Goal: Task Accomplishment & Management: Use online tool/utility

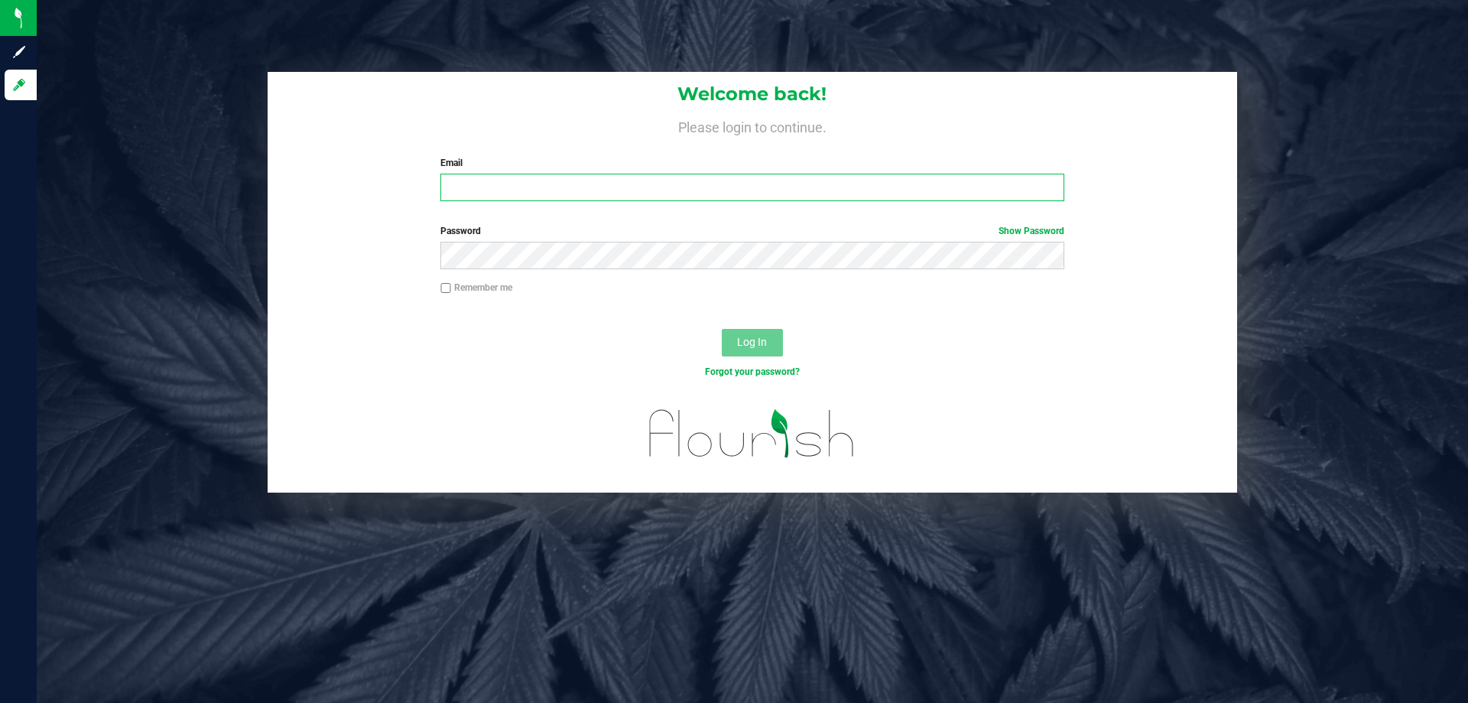
click at [559, 196] on input "Email" at bounding box center [751, 188] width 623 height 28
click at [693, 167] on label "Email" at bounding box center [751, 163] width 623 height 14
click at [693, 174] on input "Email" at bounding box center [751, 188] width 623 height 28
click at [694, 208] on div "Required" at bounding box center [751, 208] width 623 height 14
click at [700, 193] on input "Email" at bounding box center [751, 188] width 623 height 28
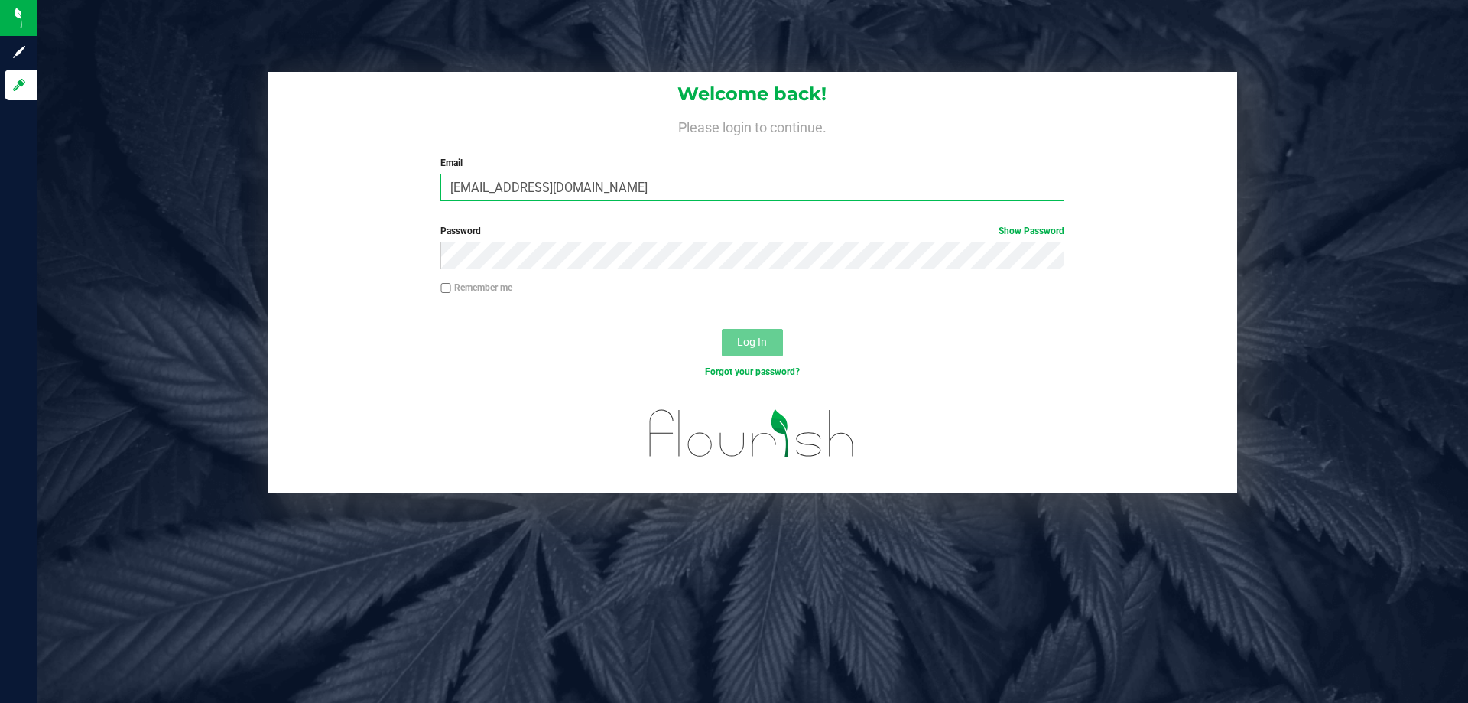
type input "[EMAIL_ADDRESS][DOMAIN_NAME]"
click at [722, 329] on button "Log In" at bounding box center [752, 343] width 61 height 28
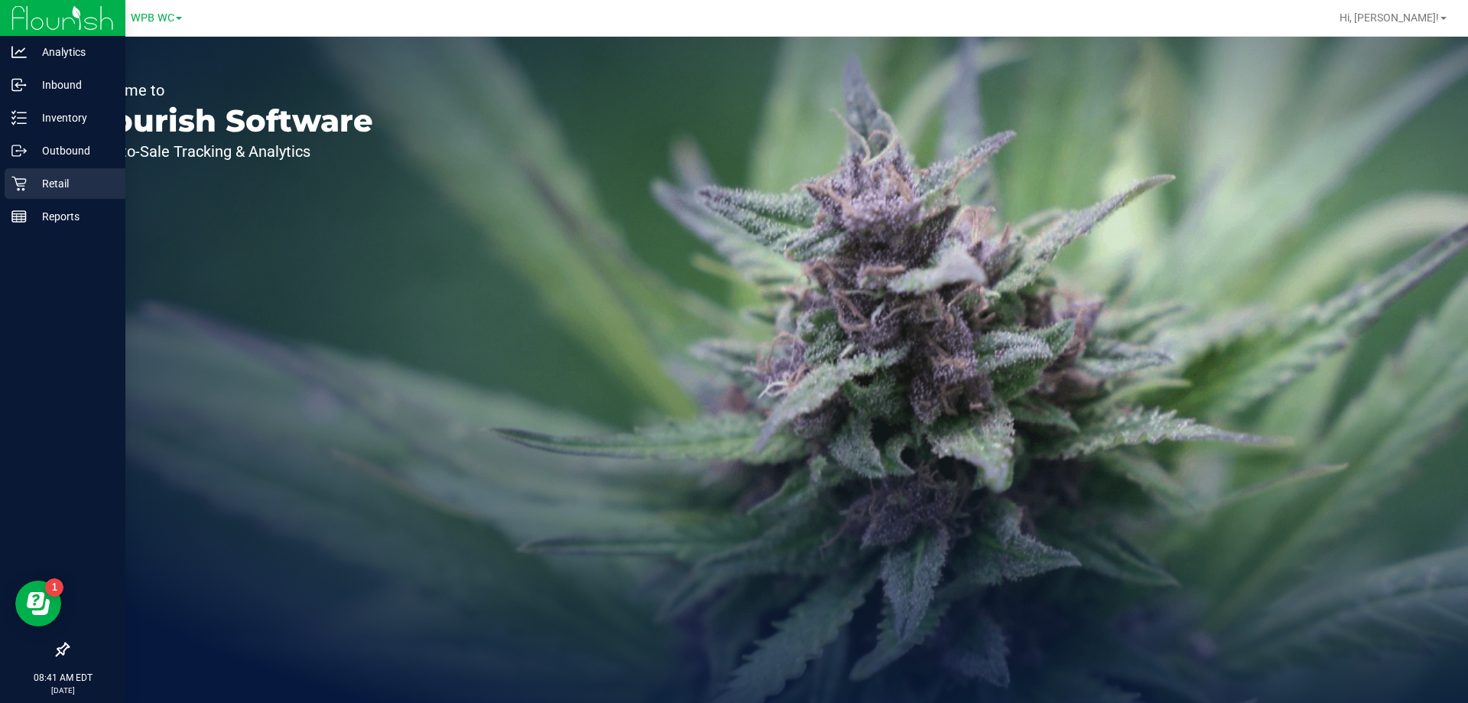
click at [30, 181] on p "Retail" at bounding box center [73, 183] width 92 height 18
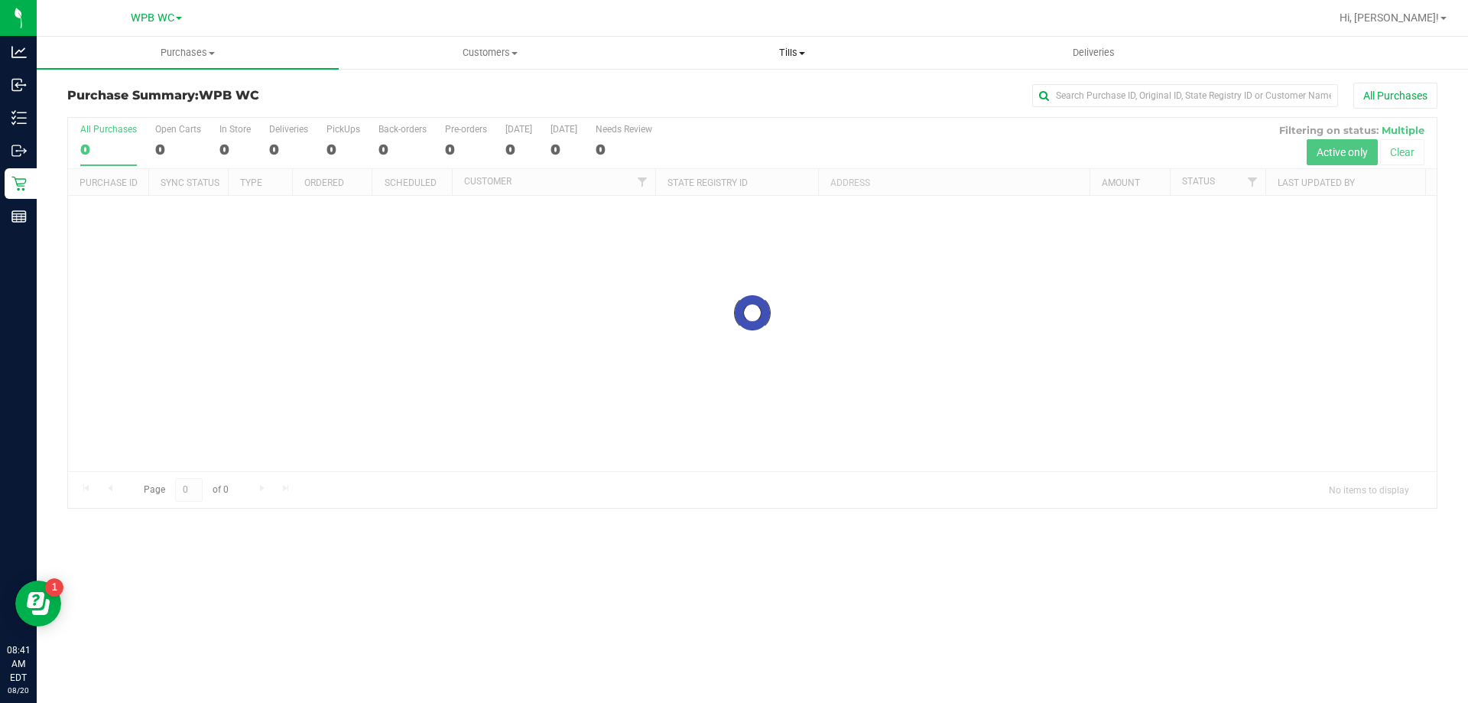
click at [807, 55] on span "Tills" at bounding box center [791, 53] width 300 height 14
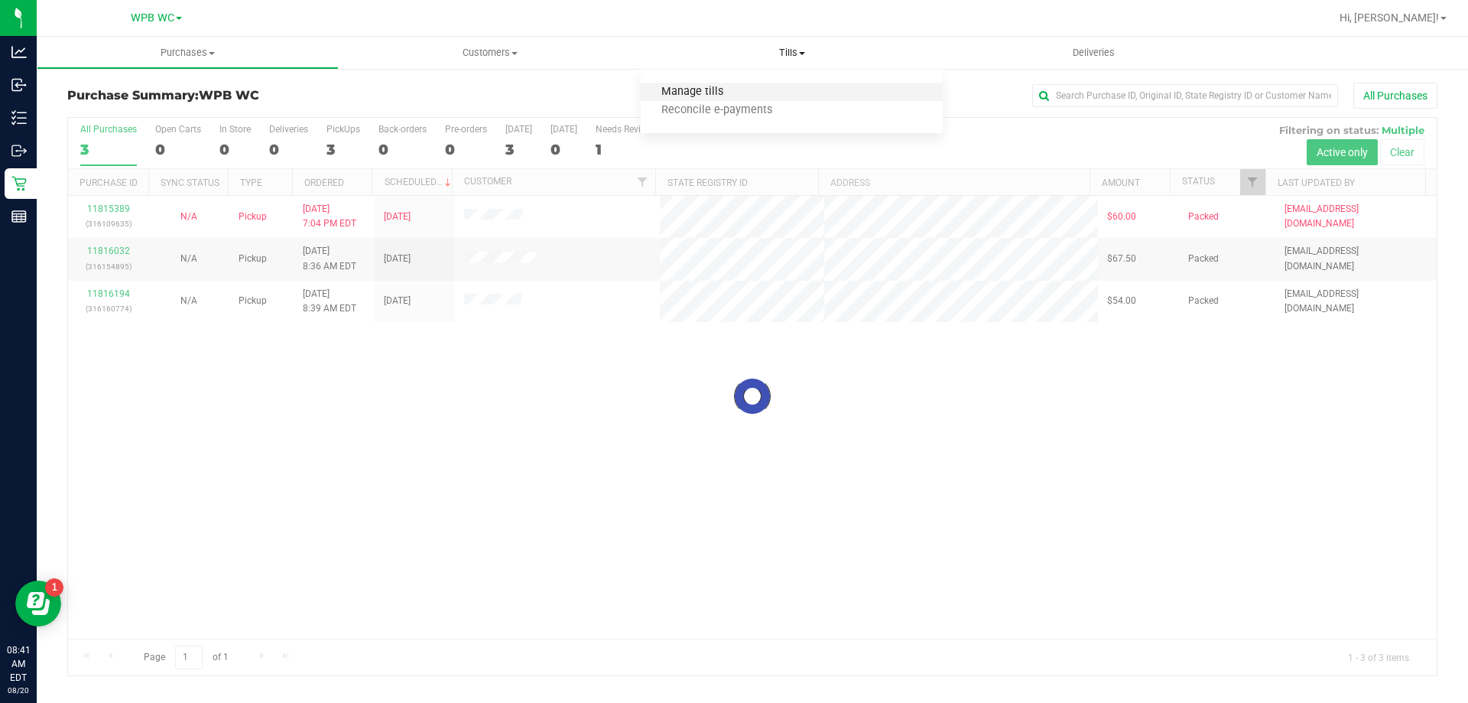
click at [724, 94] on span "Manage tills" at bounding box center [692, 92] width 103 height 13
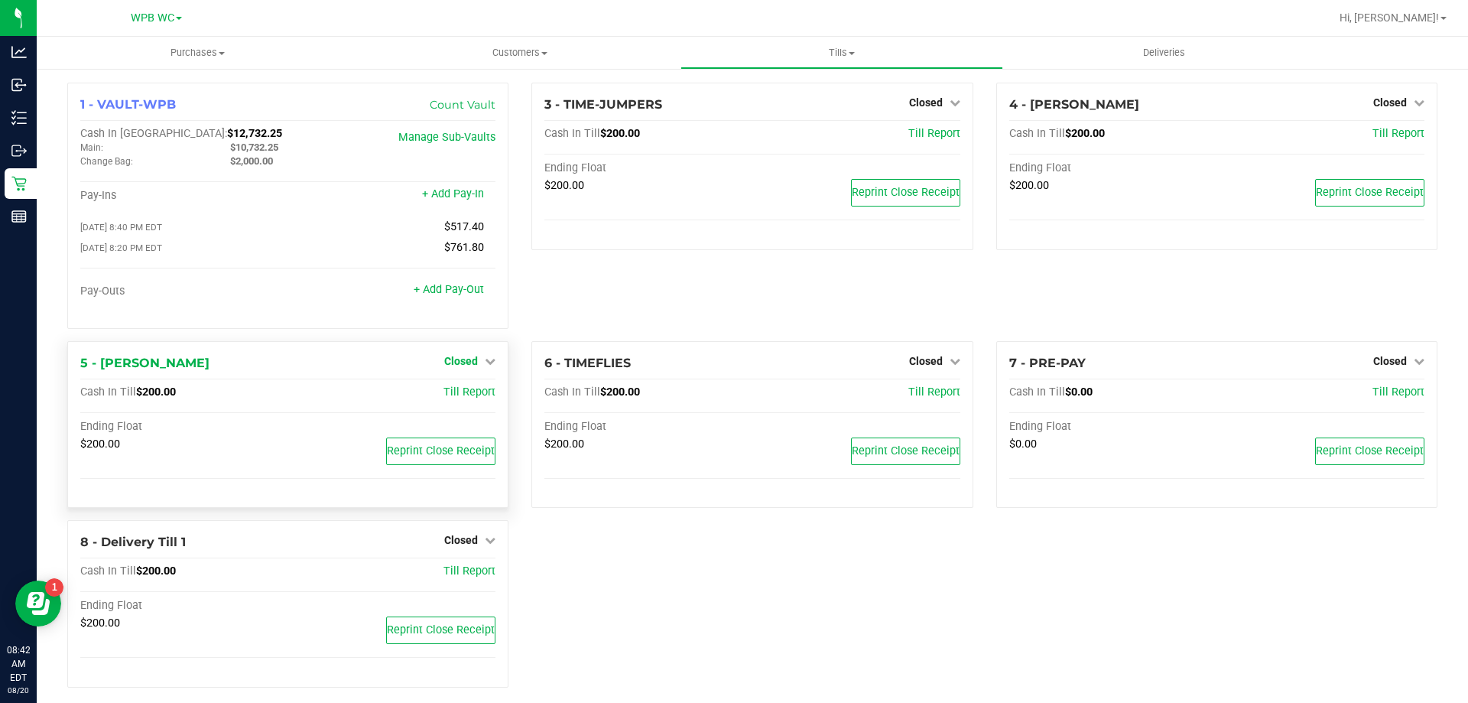
click at [468, 362] on span "Closed" at bounding box center [461, 361] width 34 height 12
click at [466, 398] on link "Open Till" at bounding box center [460, 392] width 41 height 12
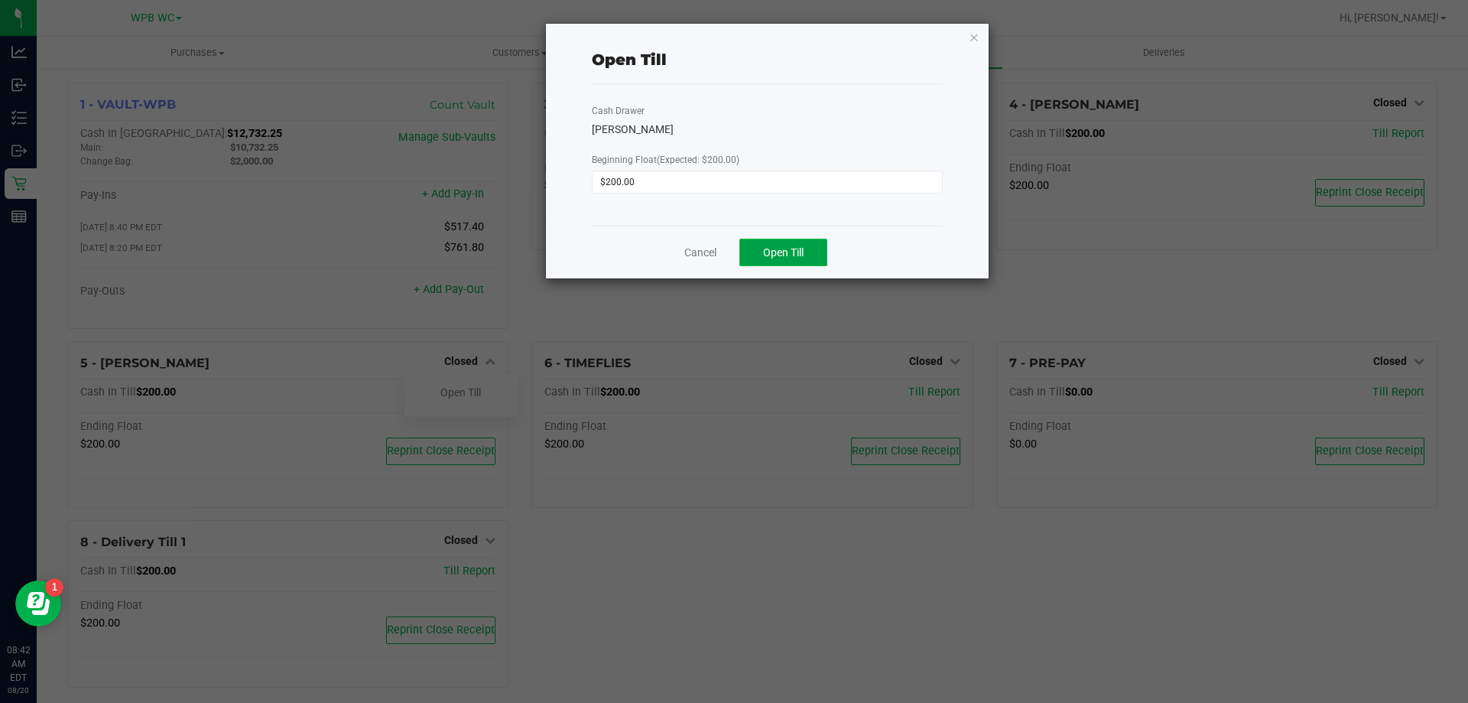
click at [808, 255] on button "Open Till" at bounding box center [783, 253] width 88 height 28
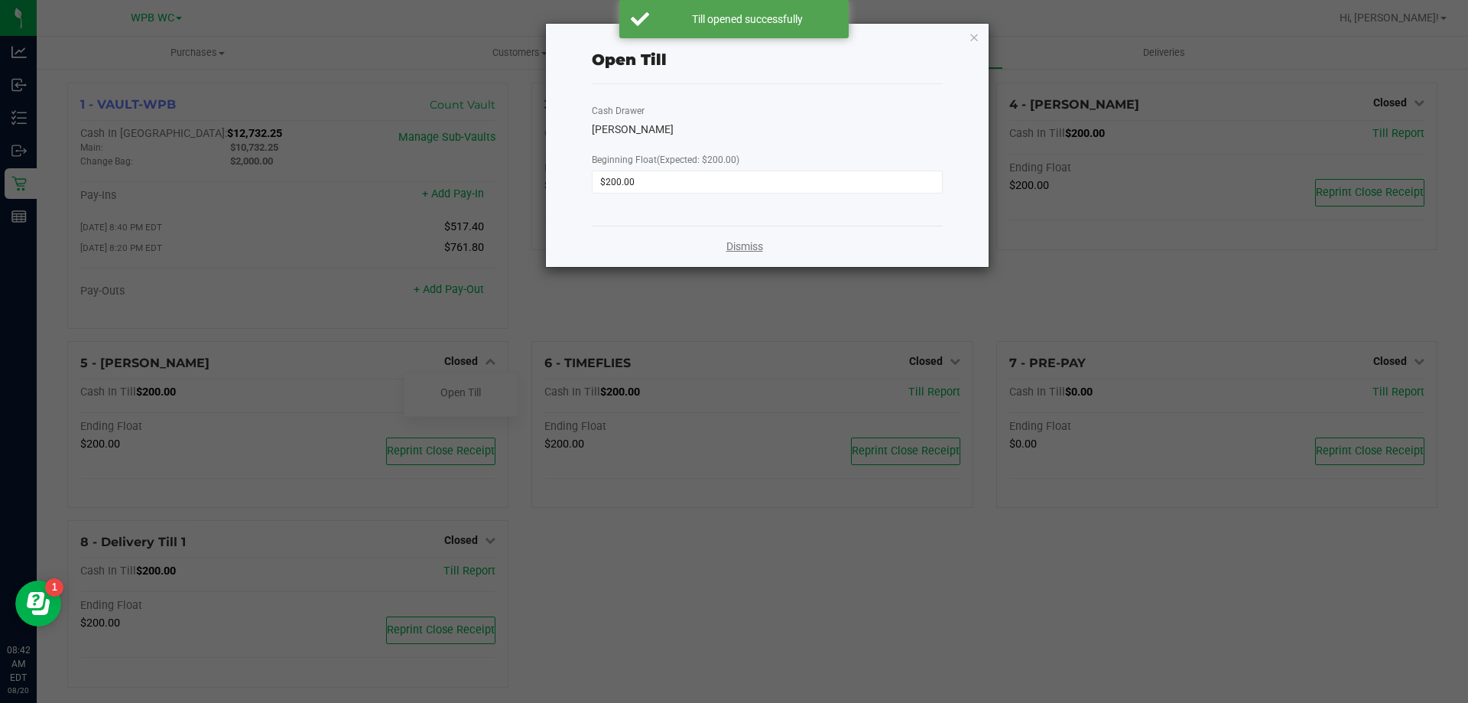
click at [745, 252] on link "Dismiss" at bounding box center [744, 247] width 37 height 16
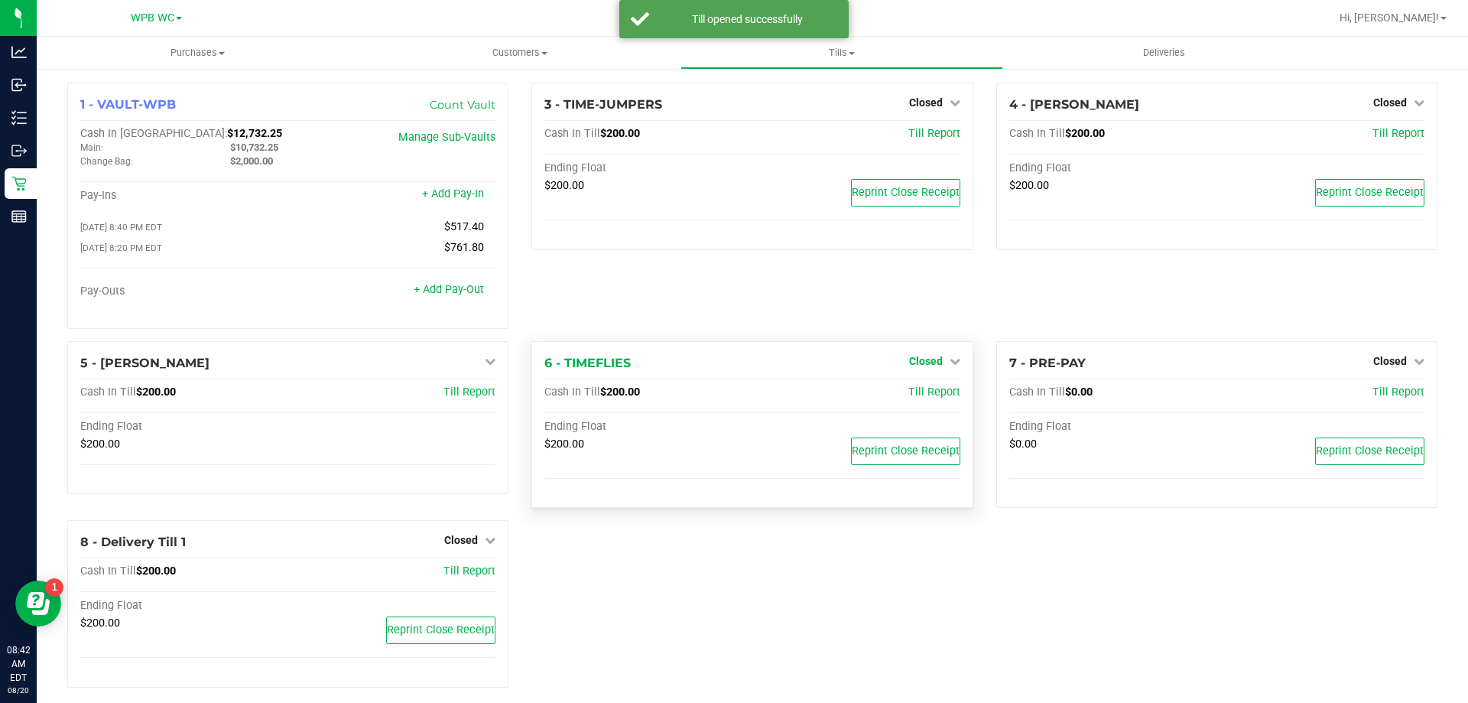
click at [933, 365] on span "Closed" at bounding box center [926, 361] width 34 height 12
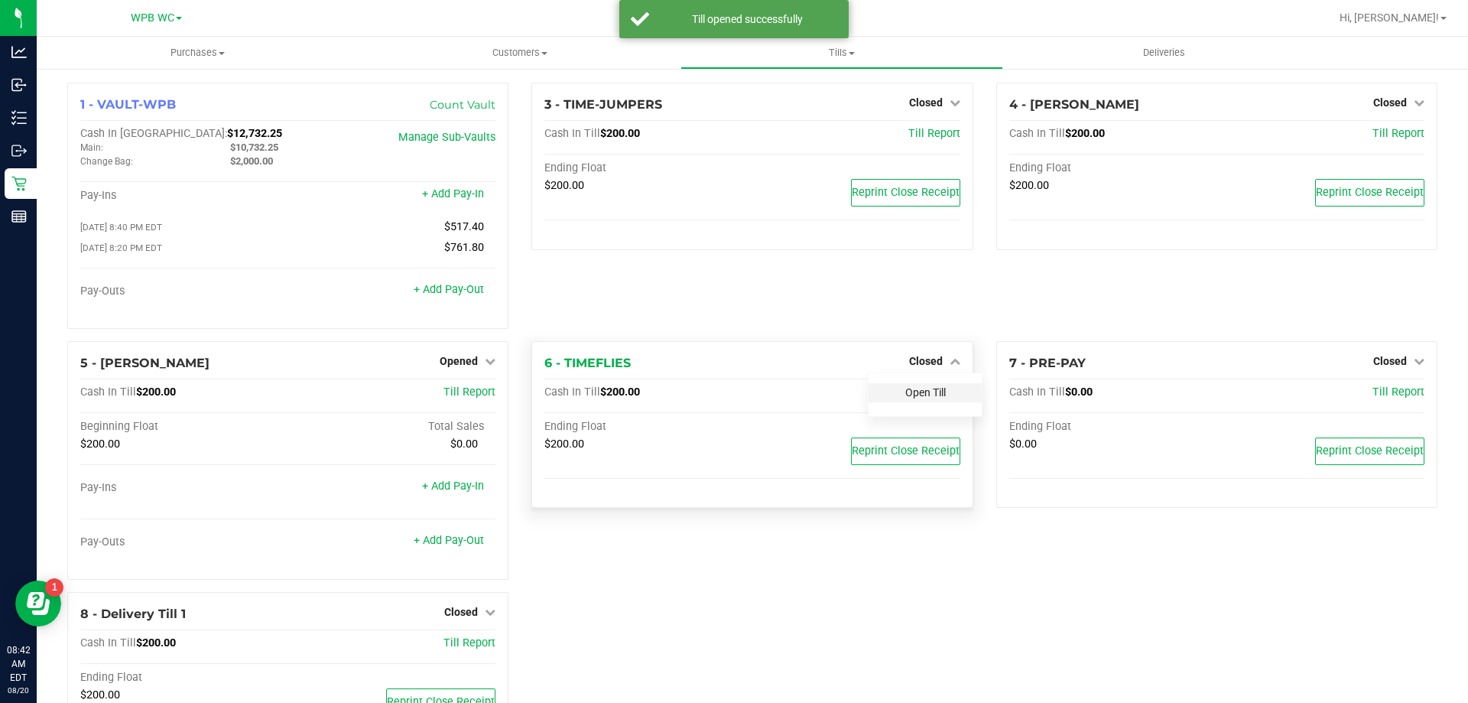
click at [930, 397] on link "Open Till" at bounding box center [925, 392] width 41 height 12
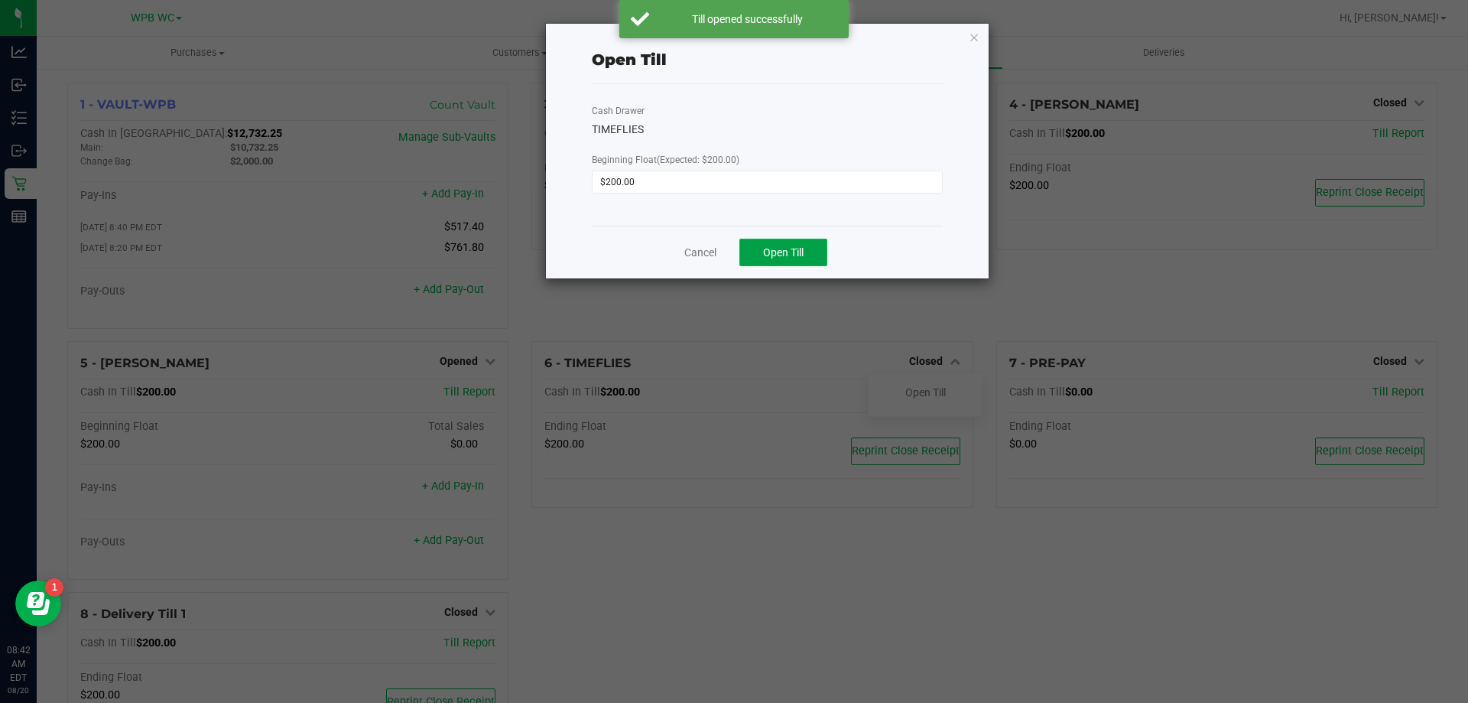
click at [803, 256] on span "Open Till" at bounding box center [783, 252] width 41 height 12
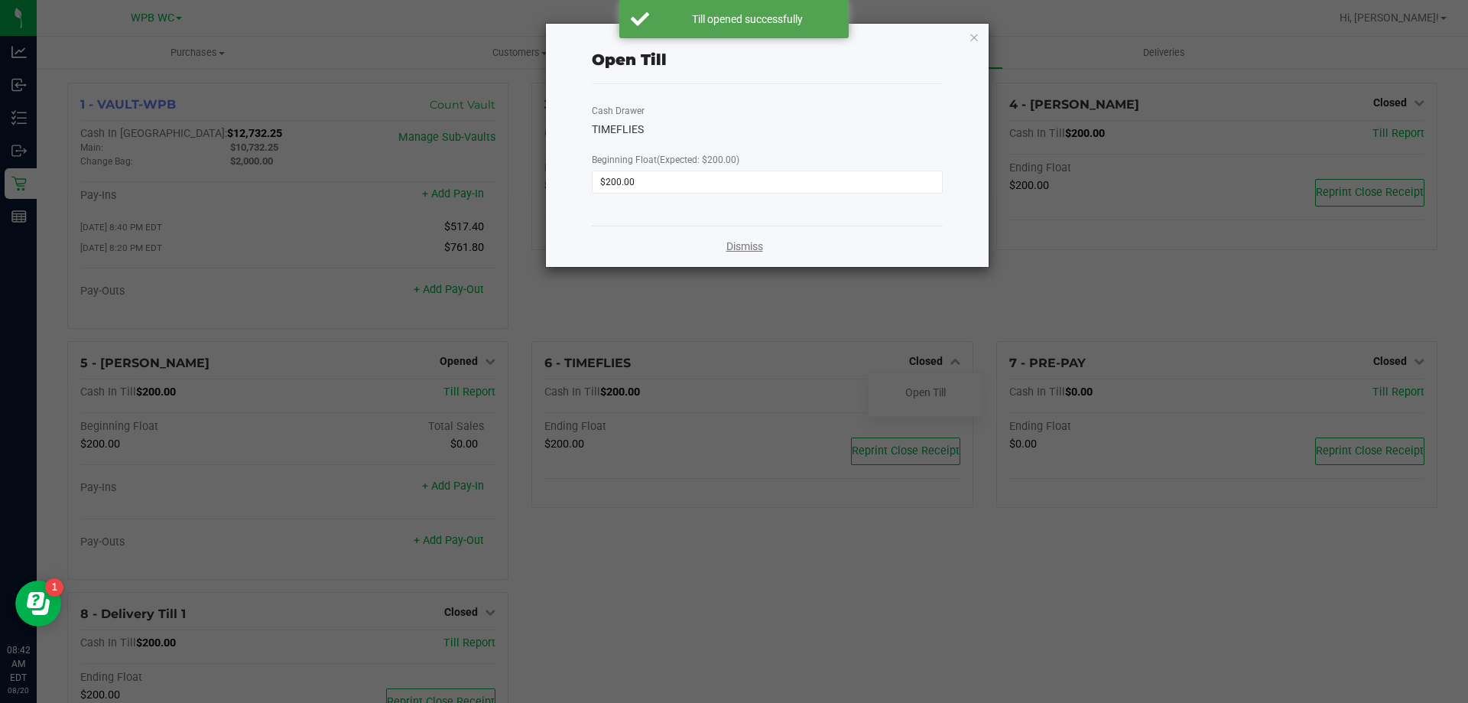
click at [758, 252] on link "Dismiss" at bounding box center [744, 247] width 37 height 16
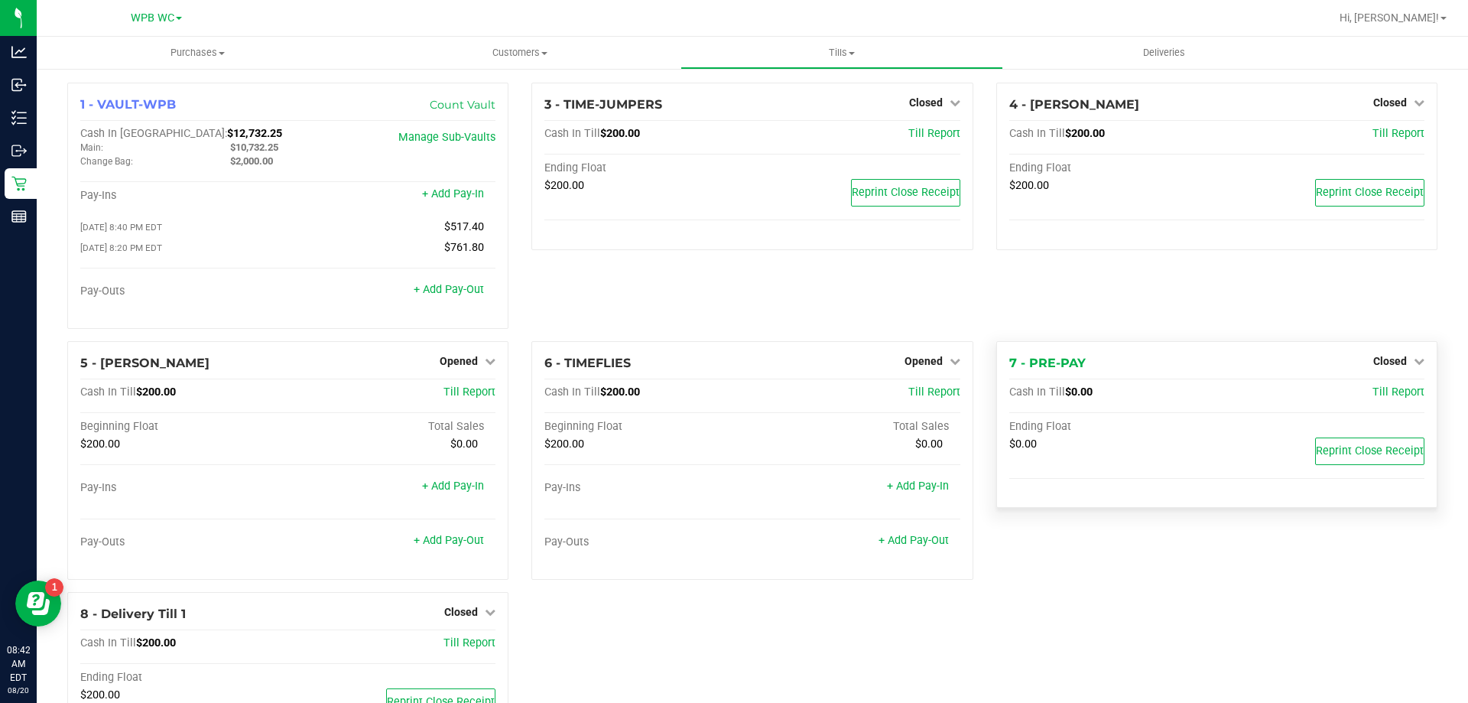
click at [1387, 372] on div "7 - PRE-PAY Closed Open Till" at bounding box center [1216, 363] width 415 height 18
click at [1373, 362] on span "Closed" at bounding box center [1390, 361] width 34 height 12
click at [1402, 388] on div "Open Till" at bounding box center [1389, 392] width 113 height 19
click at [1369, 396] on link "Open Till" at bounding box center [1389, 392] width 41 height 12
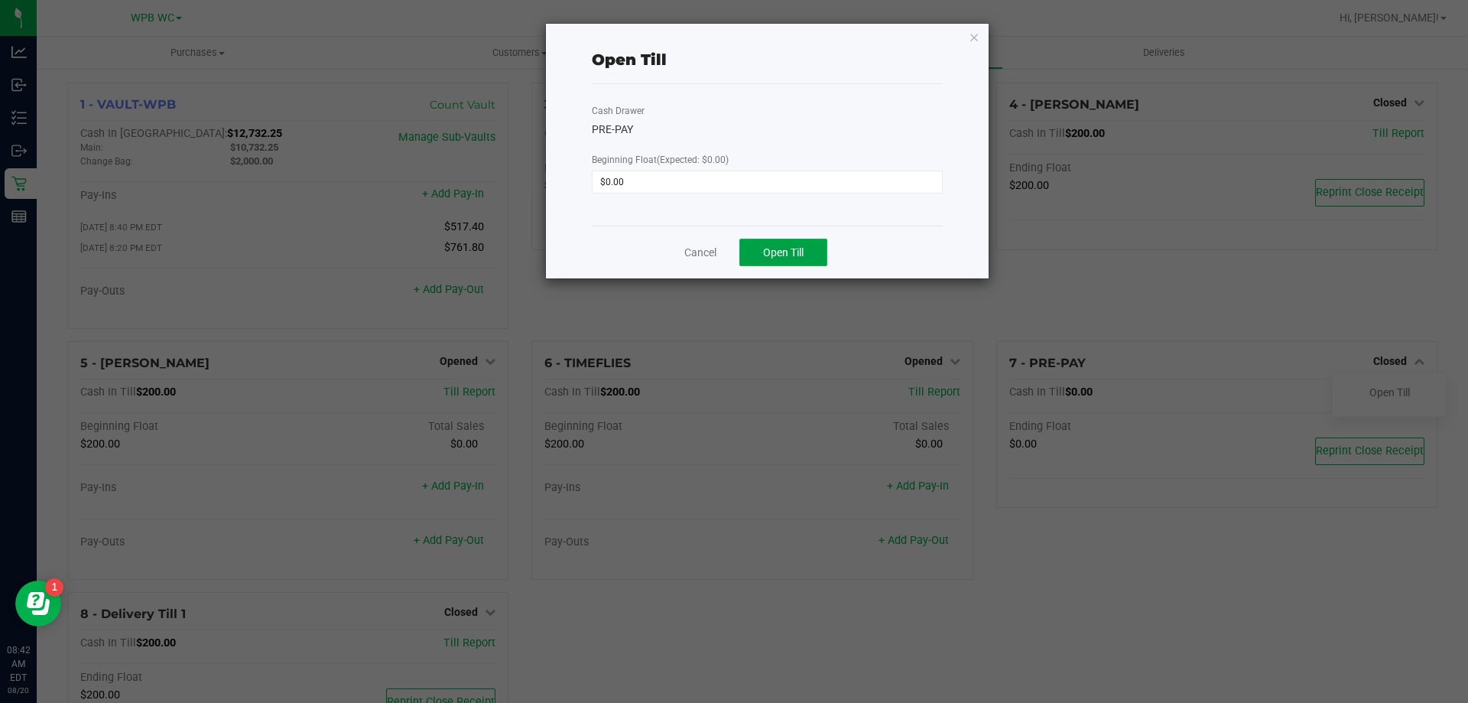
click at [781, 248] on span "Open Till" at bounding box center [783, 252] width 41 height 12
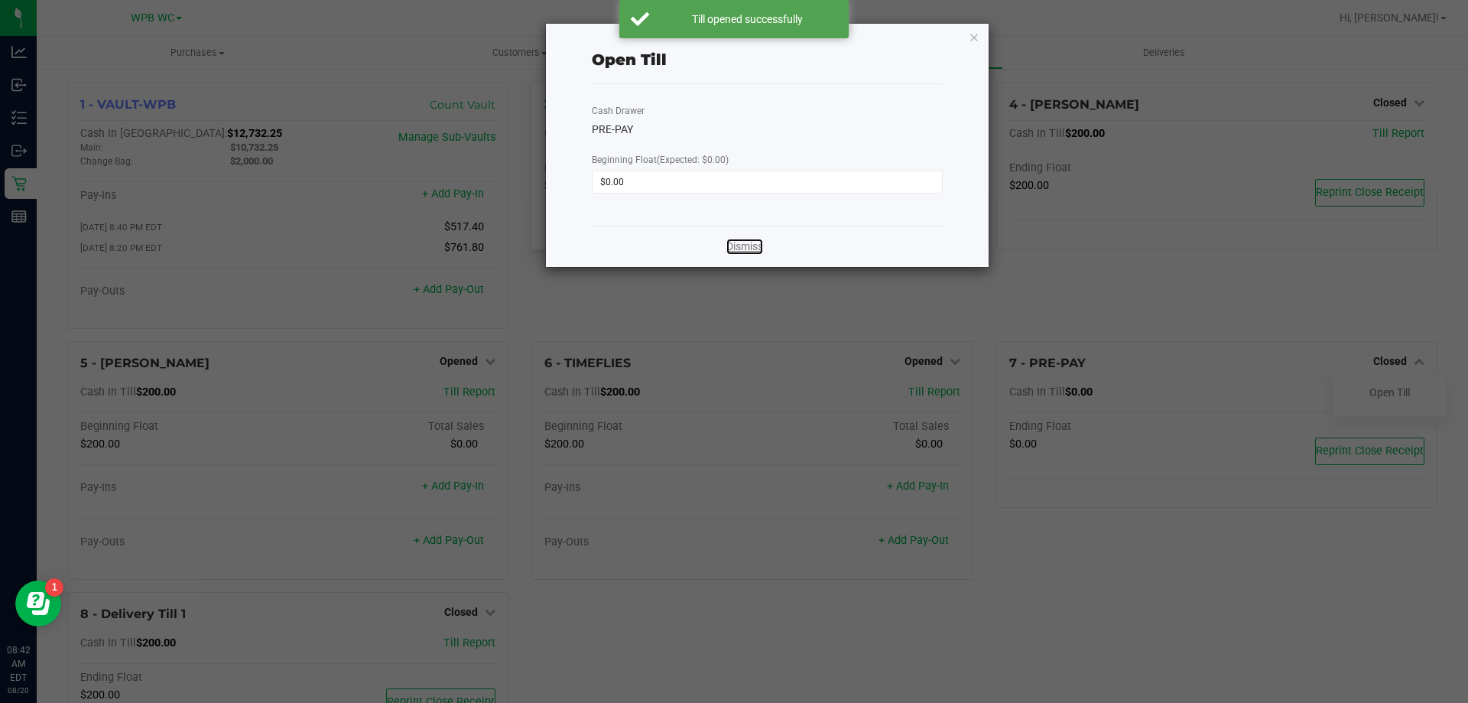
click at [747, 239] on link "Dismiss" at bounding box center [744, 247] width 37 height 16
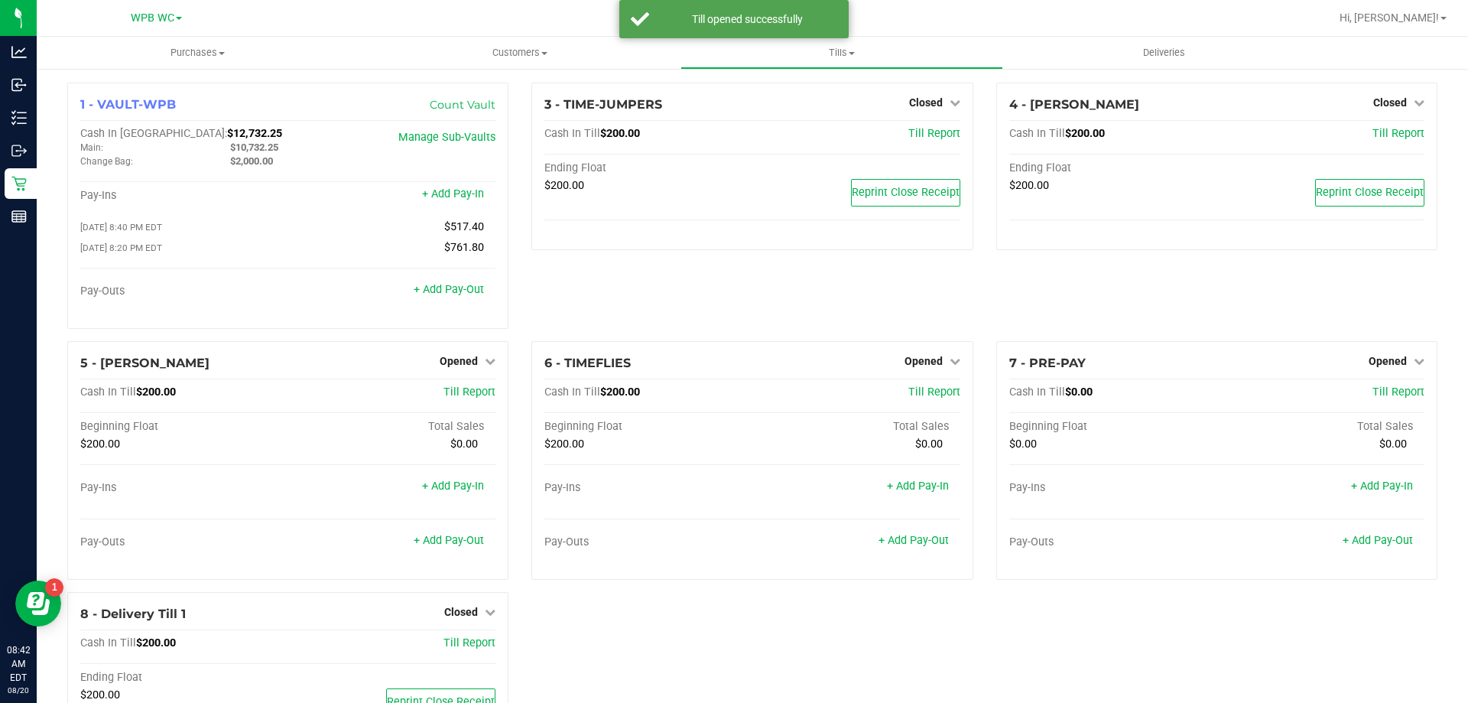
click at [964, 323] on div "3 - TIME-JUMPERS Closed Open Till Cash In Till $200.00 Till Report Ending Float…" at bounding box center [752, 212] width 464 height 258
